Goal: Communication & Community: Connect with others

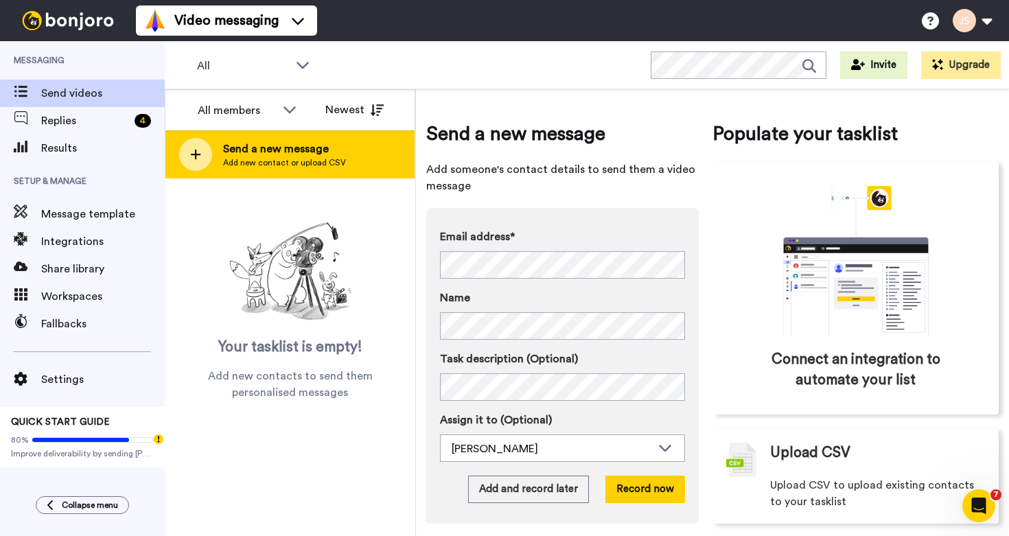
click at [268, 161] on span "Add new contact or upload CSV" at bounding box center [284, 162] width 123 height 11
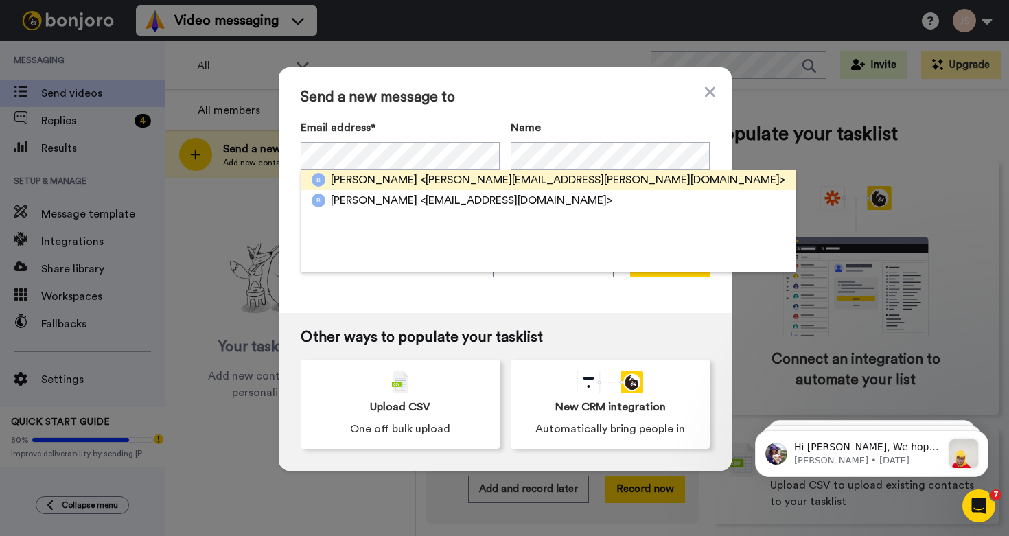
click at [424, 183] on span "<[PERSON_NAME][EMAIL_ADDRESS][PERSON_NAME][DOMAIN_NAME]>" at bounding box center [602, 180] width 365 height 16
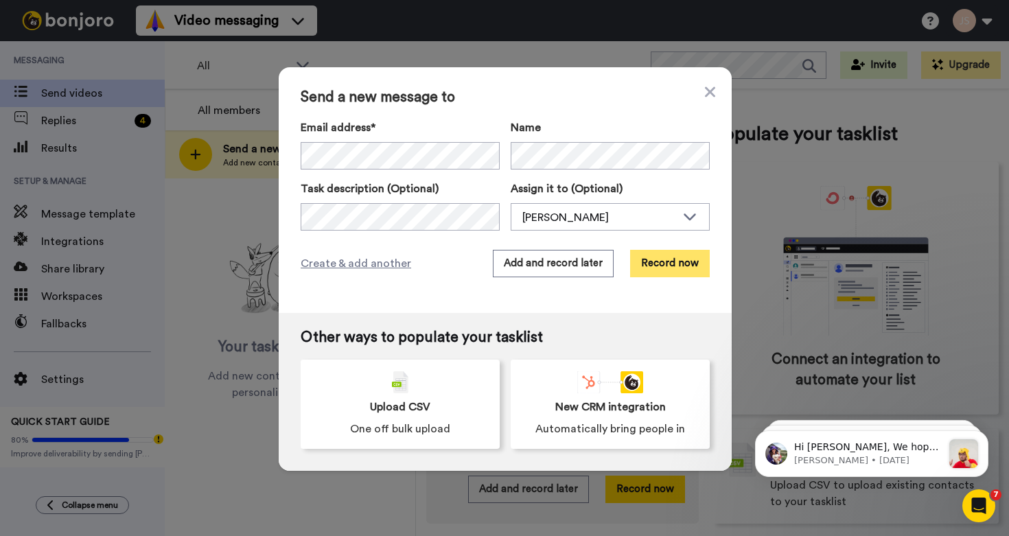
click at [658, 266] on button "Record now" at bounding box center [670, 263] width 80 height 27
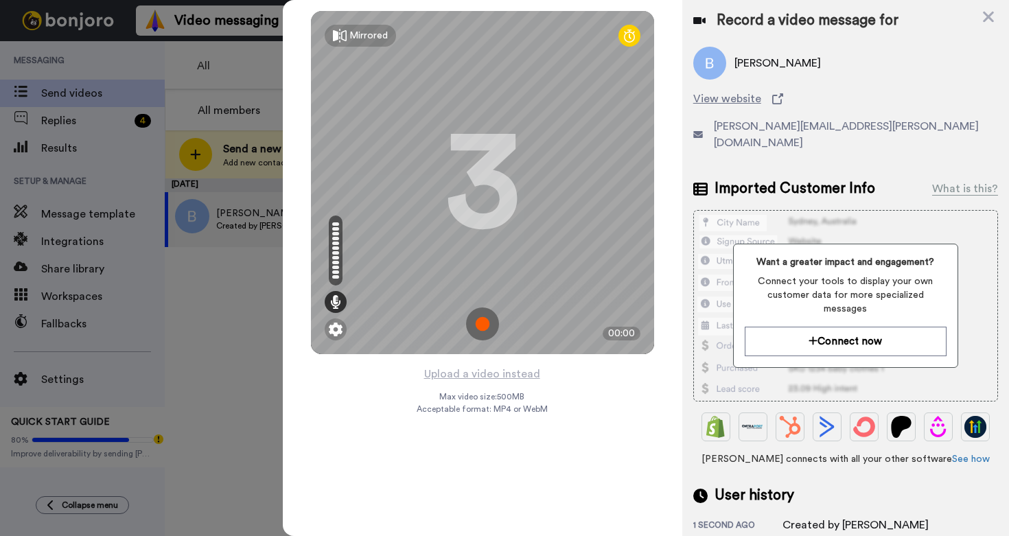
click at [479, 325] on img at bounding box center [482, 324] width 33 height 33
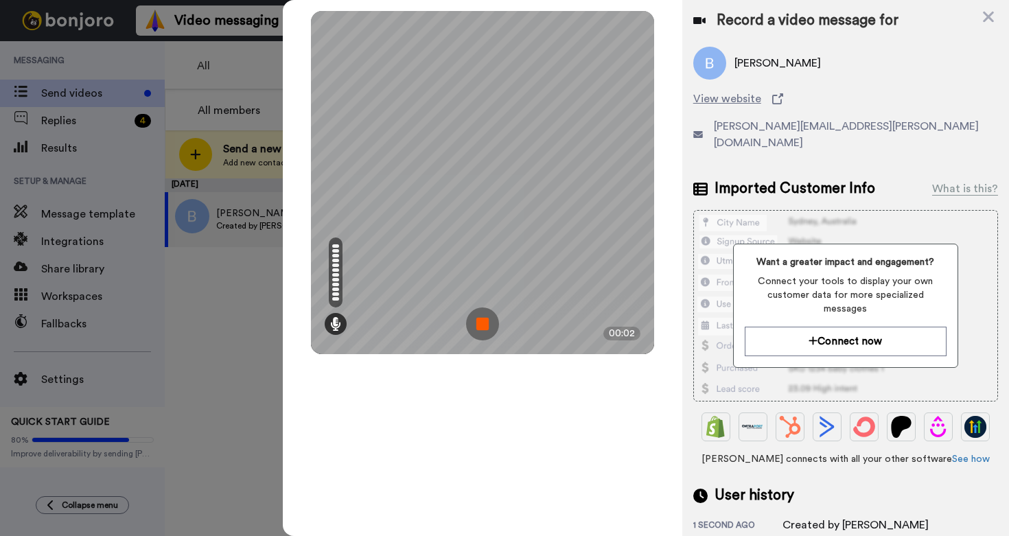
click at [484, 323] on img at bounding box center [482, 324] width 33 height 33
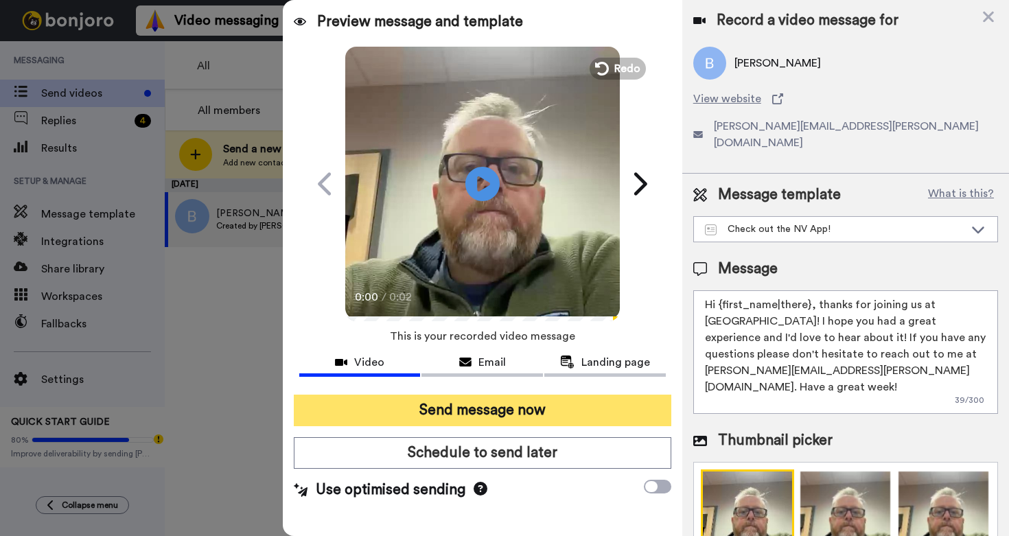
click at [505, 408] on button "Send message now" at bounding box center [483, 411] width 378 height 32
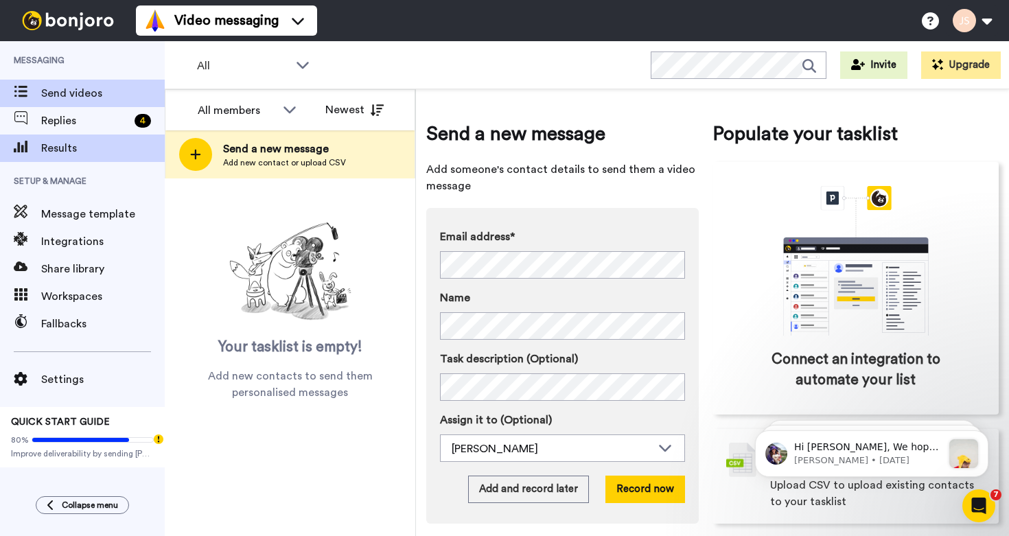
click at [62, 150] on span "Results" at bounding box center [103, 148] width 124 height 16
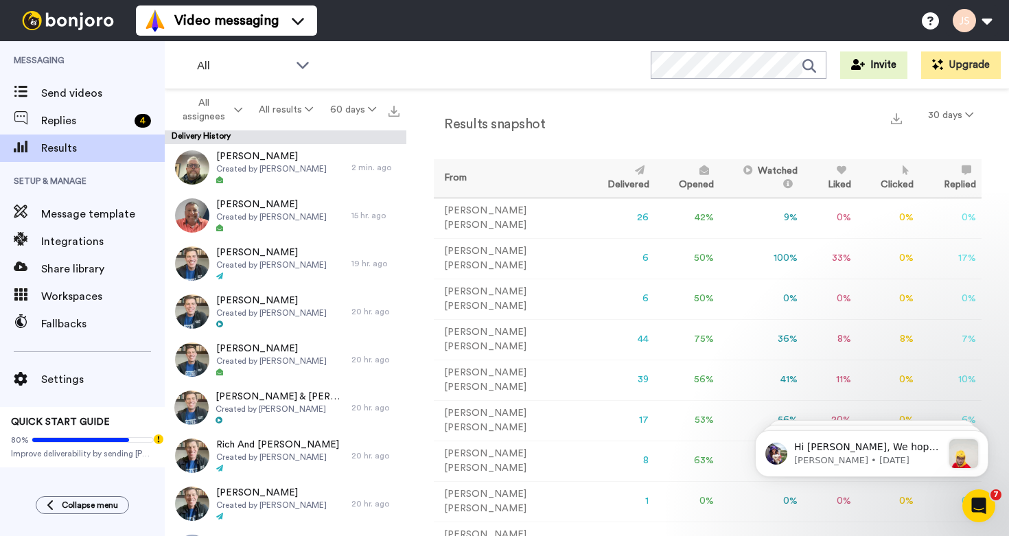
scroll to position [6, 0]
